Goal: Transaction & Acquisition: Purchase product/service

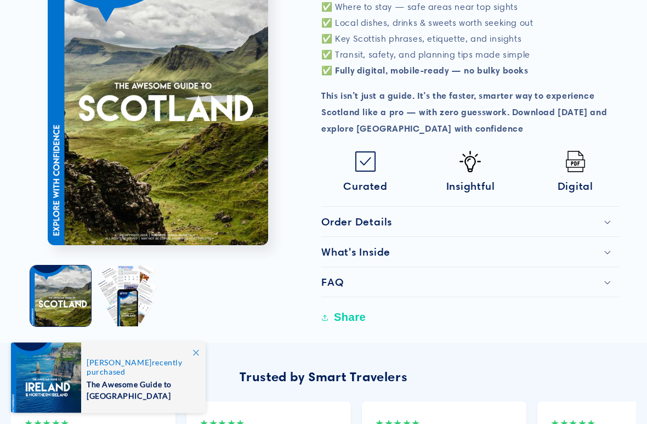
scroll to position [507, 0]
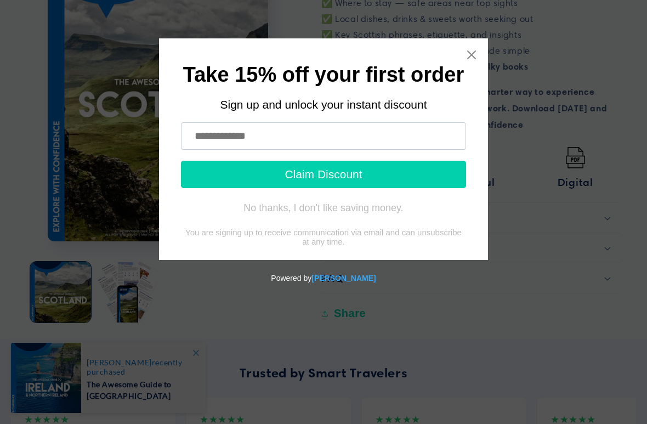
click at [225, 137] on input "text" at bounding box center [323, 135] width 285 height 27
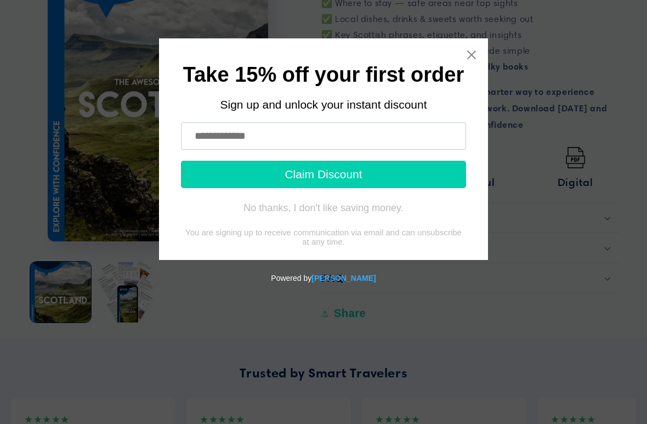
type input "**********"
click at [341, 175] on button "Claim Discount" at bounding box center [323, 174] width 285 height 27
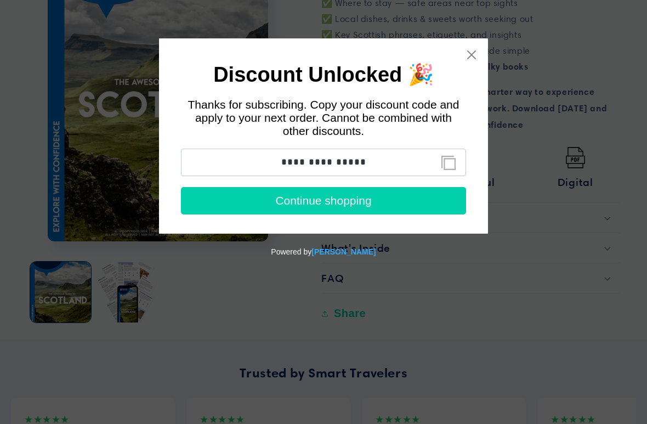
click at [446, 163] on button "Copy discount code to clipboard" at bounding box center [448, 163] width 25 height 22
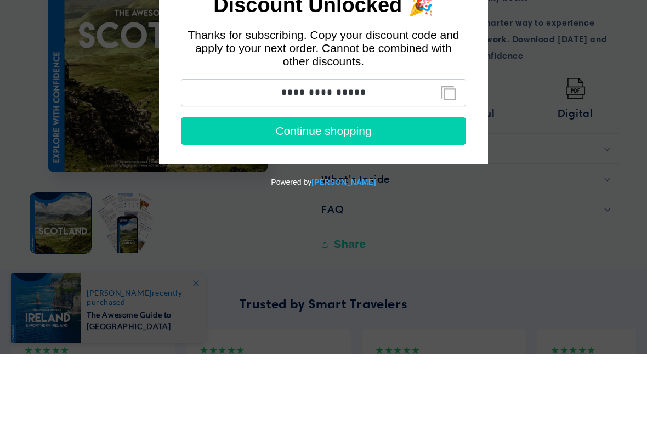
click at [314, 140] on button "Continue shopping" at bounding box center [323, 130] width 285 height 27
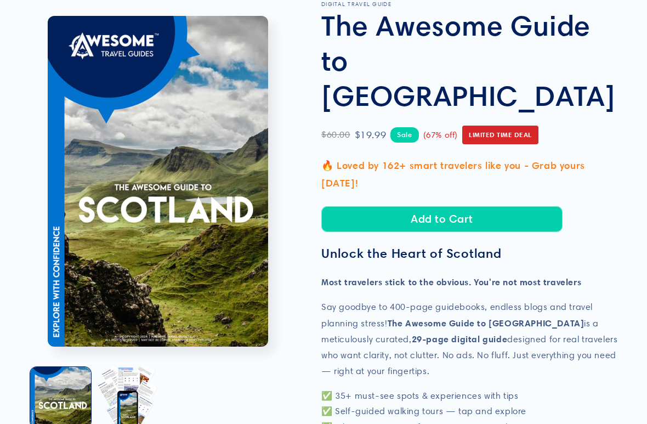
scroll to position [83, 0]
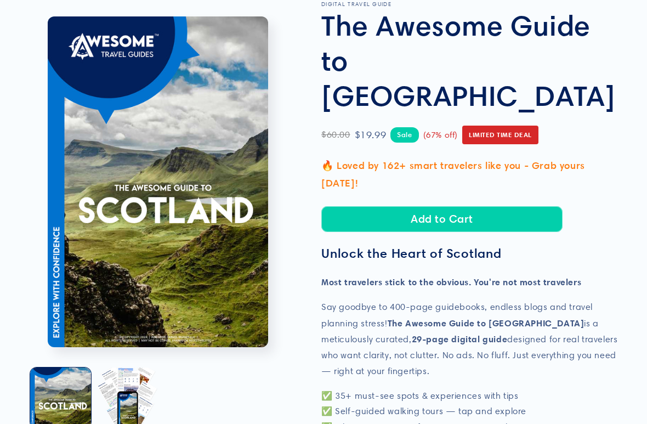
click at [423, 206] on button "Add to Cart" at bounding box center [441, 219] width 241 height 26
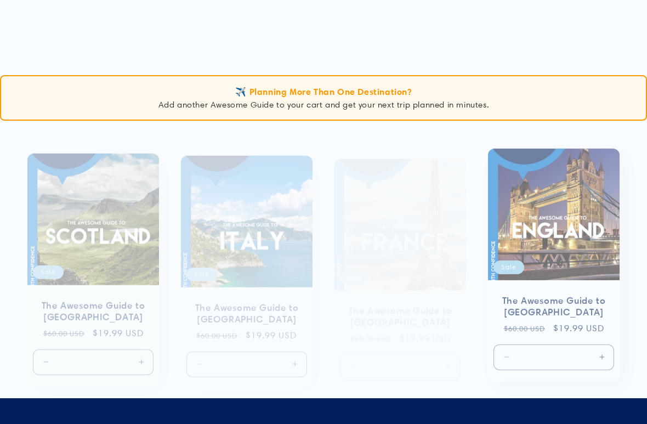
scroll to position [665, 0]
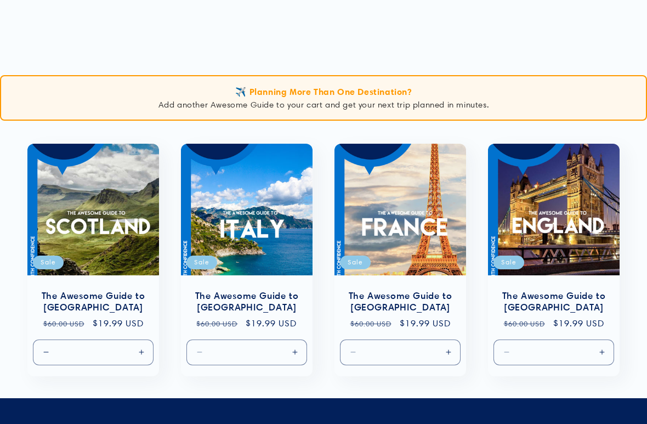
click at [555, 290] on link "The Awesome Guide to [GEOGRAPHIC_DATA]" at bounding box center [554, 301] width 110 height 23
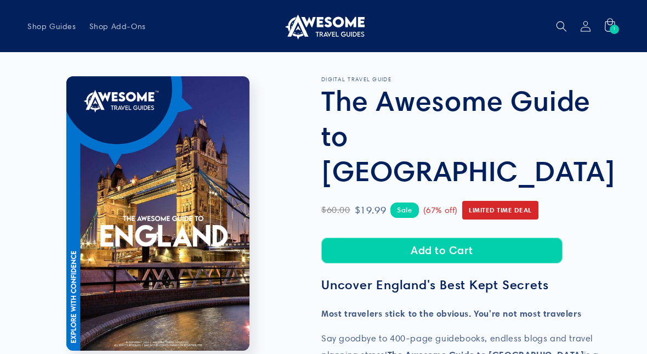
click at [439, 237] on button "Add to Cart" at bounding box center [441, 250] width 241 height 26
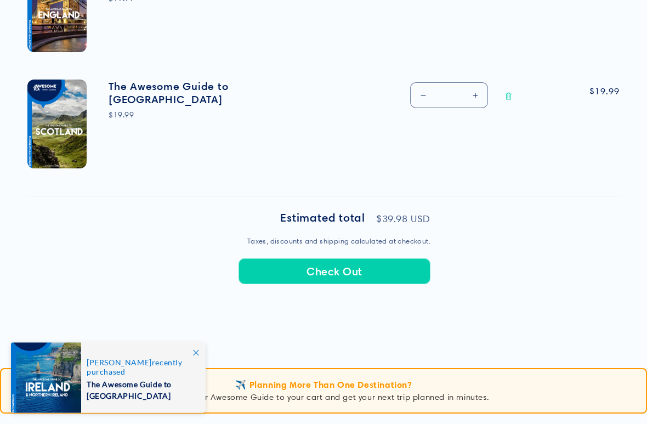
scroll to position [489, 0]
click at [328, 266] on button "Check Out" at bounding box center [335, 271] width 192 height 26
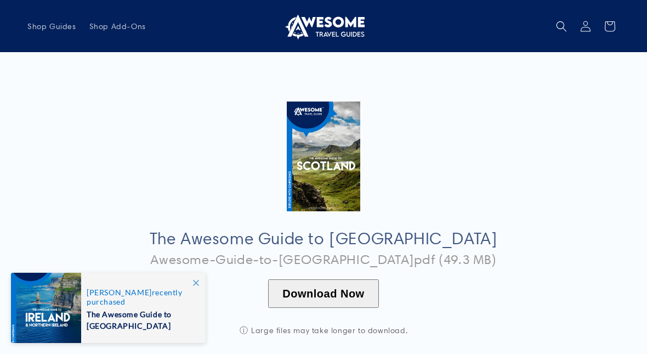
click at [336, 285] on button "Download Now" at bounding box center [323, 293] width 110 height 29
